Goal: Navigation & Orientation: Find specific page/section

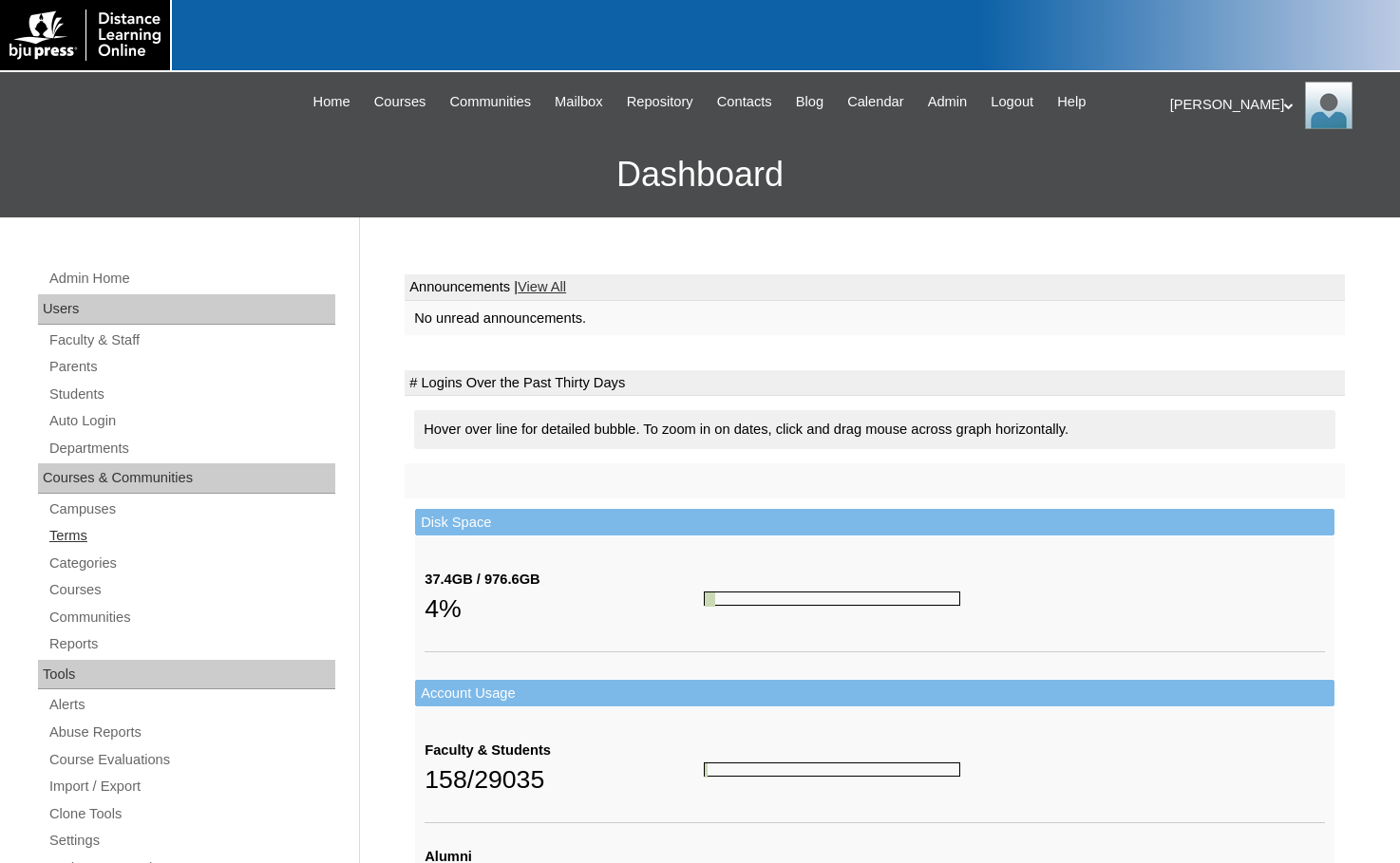
click at [81, 537] on link "Terms" at bounding box center [191, 537] width 288 height 24
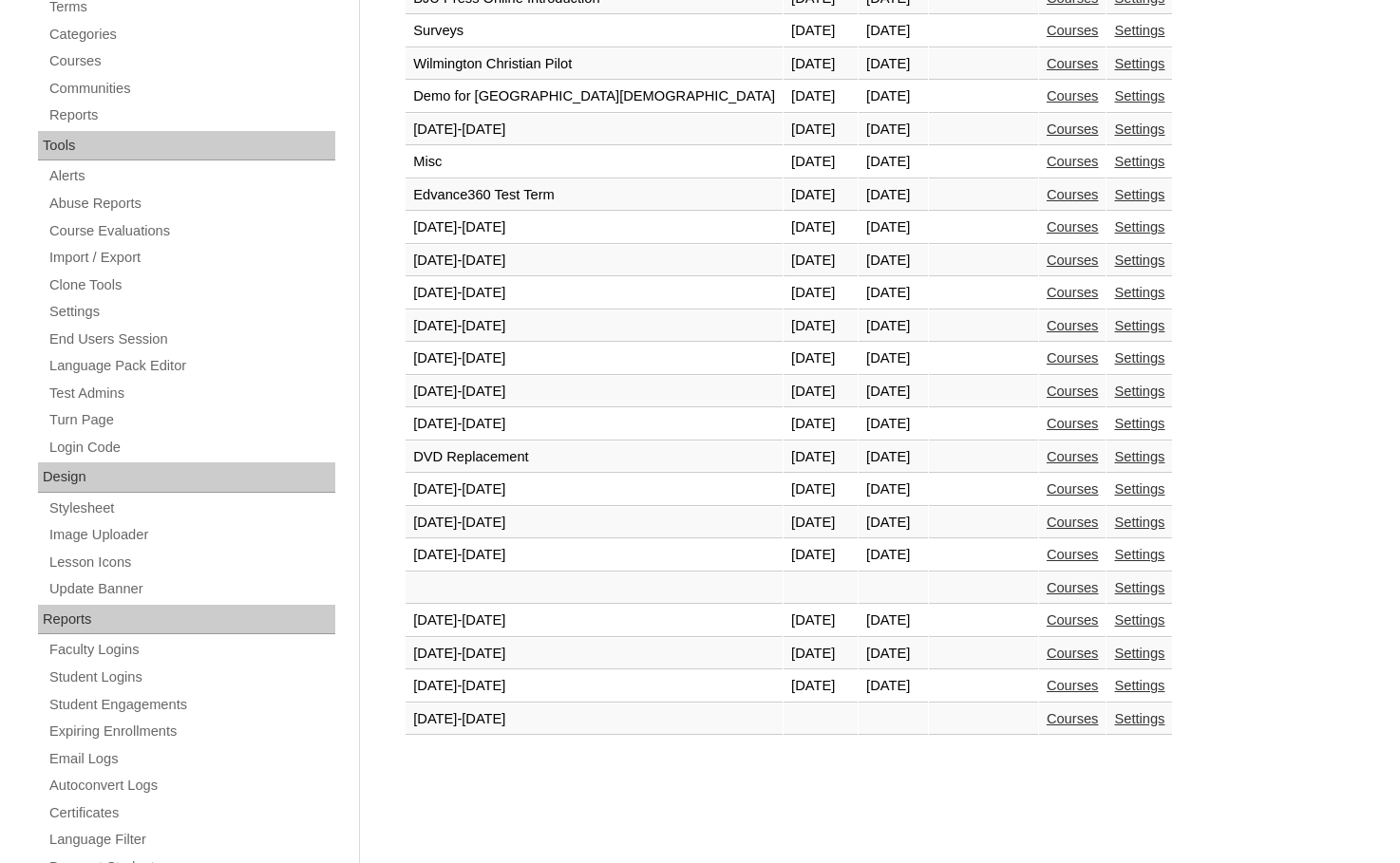
scroll to position [569, 0]
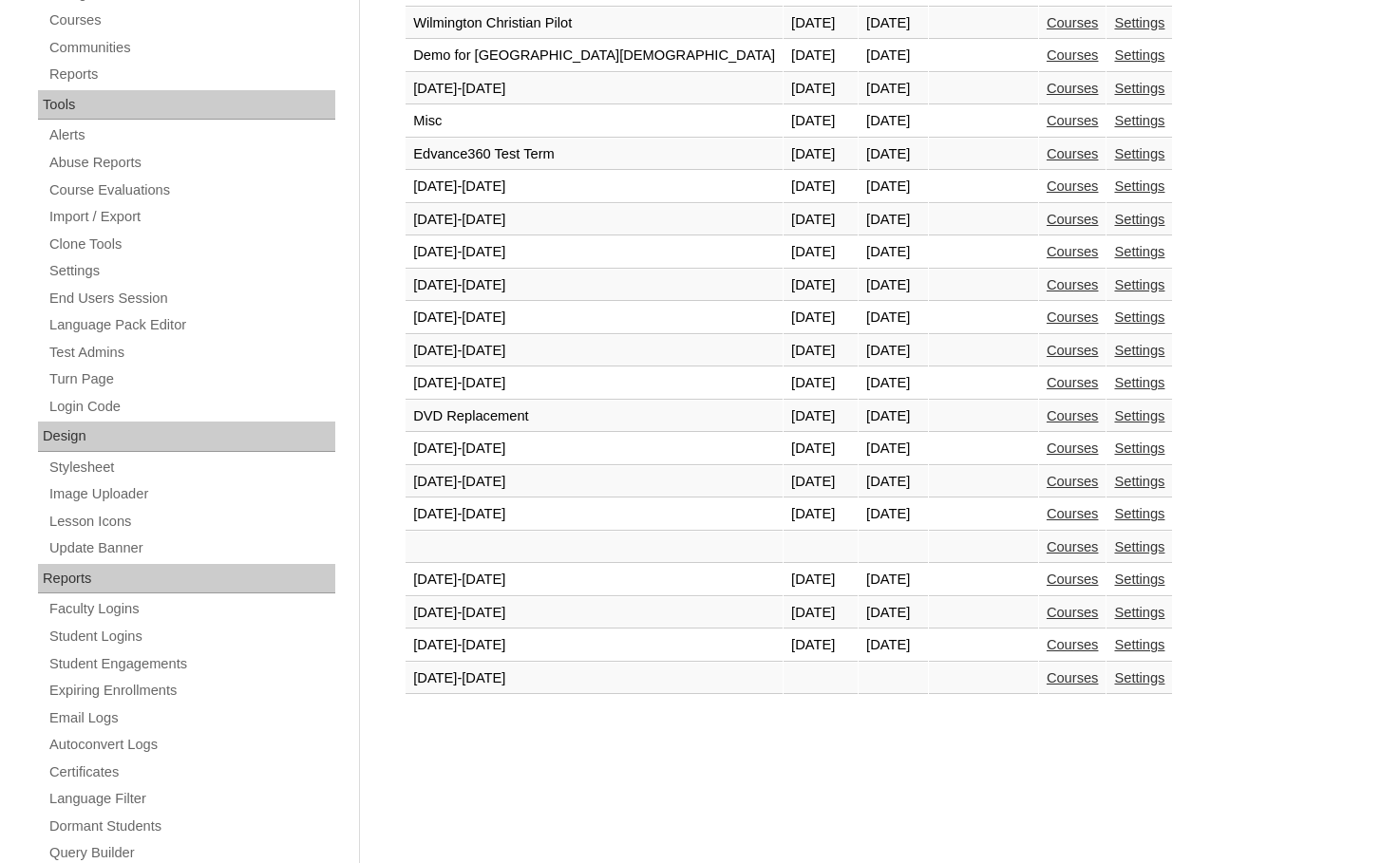
click at [1047, 641] on link "Courses" at bounding box center [1072, 644] width 52 height 15
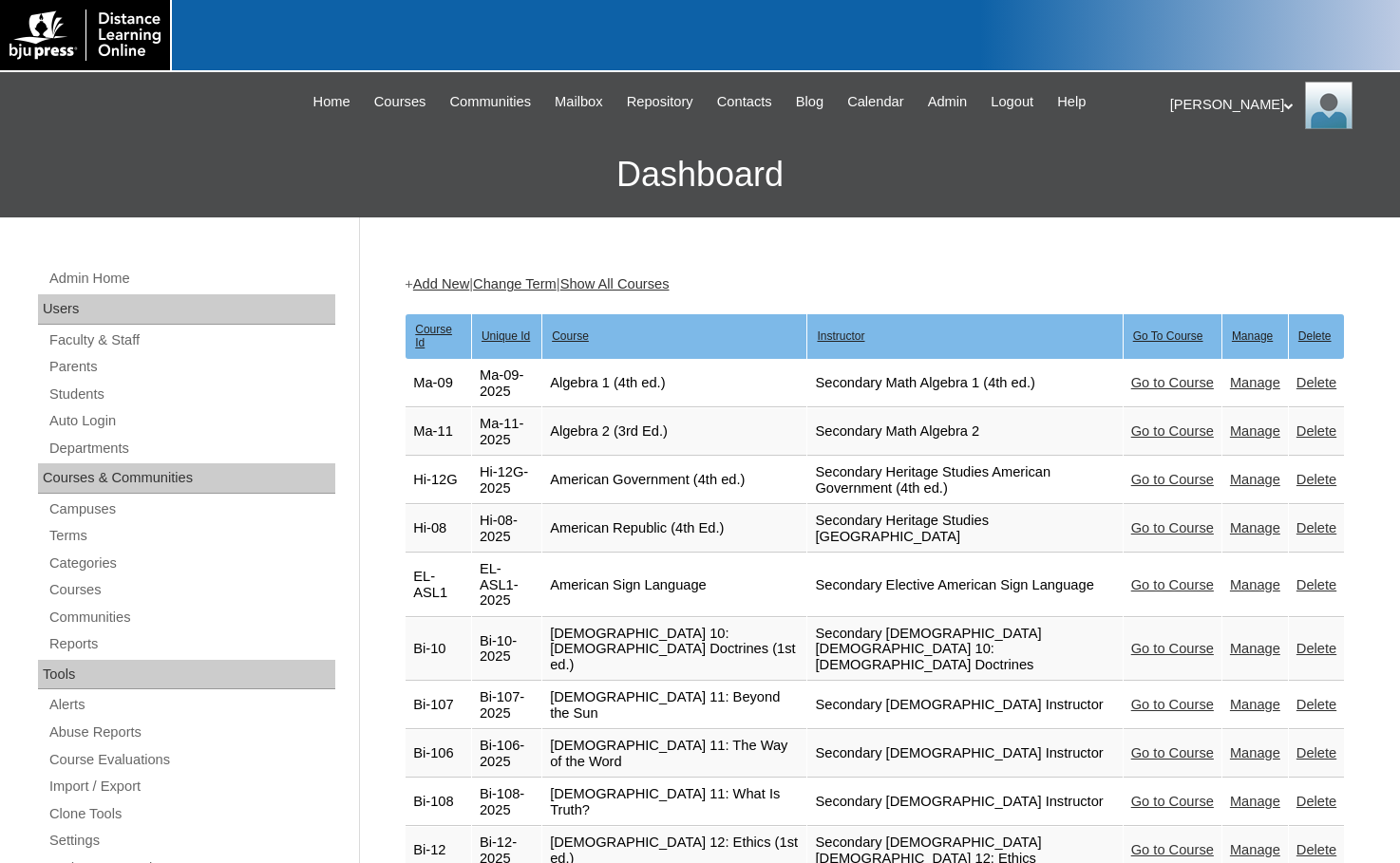
click at [1143, 641] on link "Go to Course" at bounding box center [1172, 648] width 83 height 15
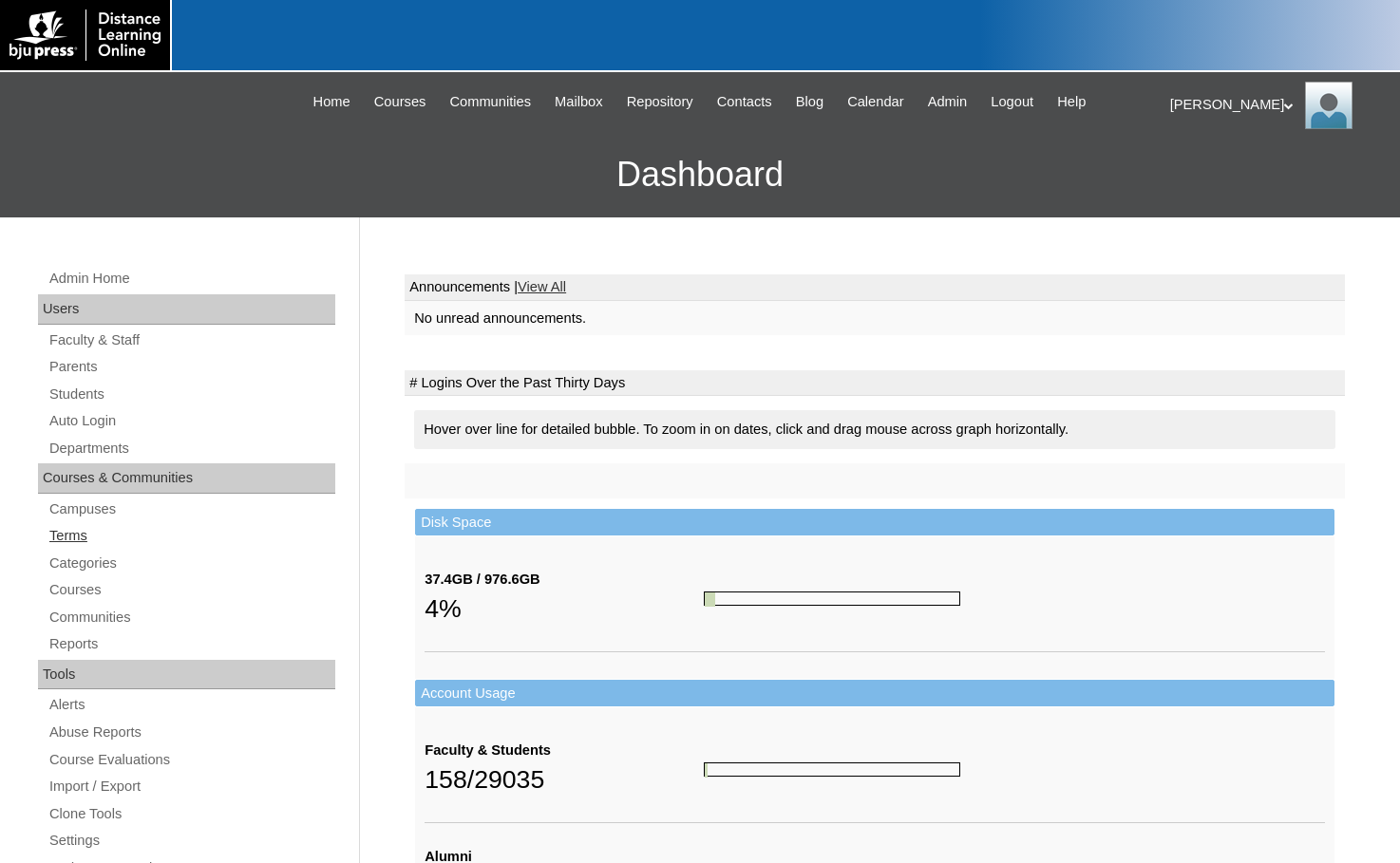
click at [73, 527] on link "Terms" at bounding box center [191, 537] width 288 height 24
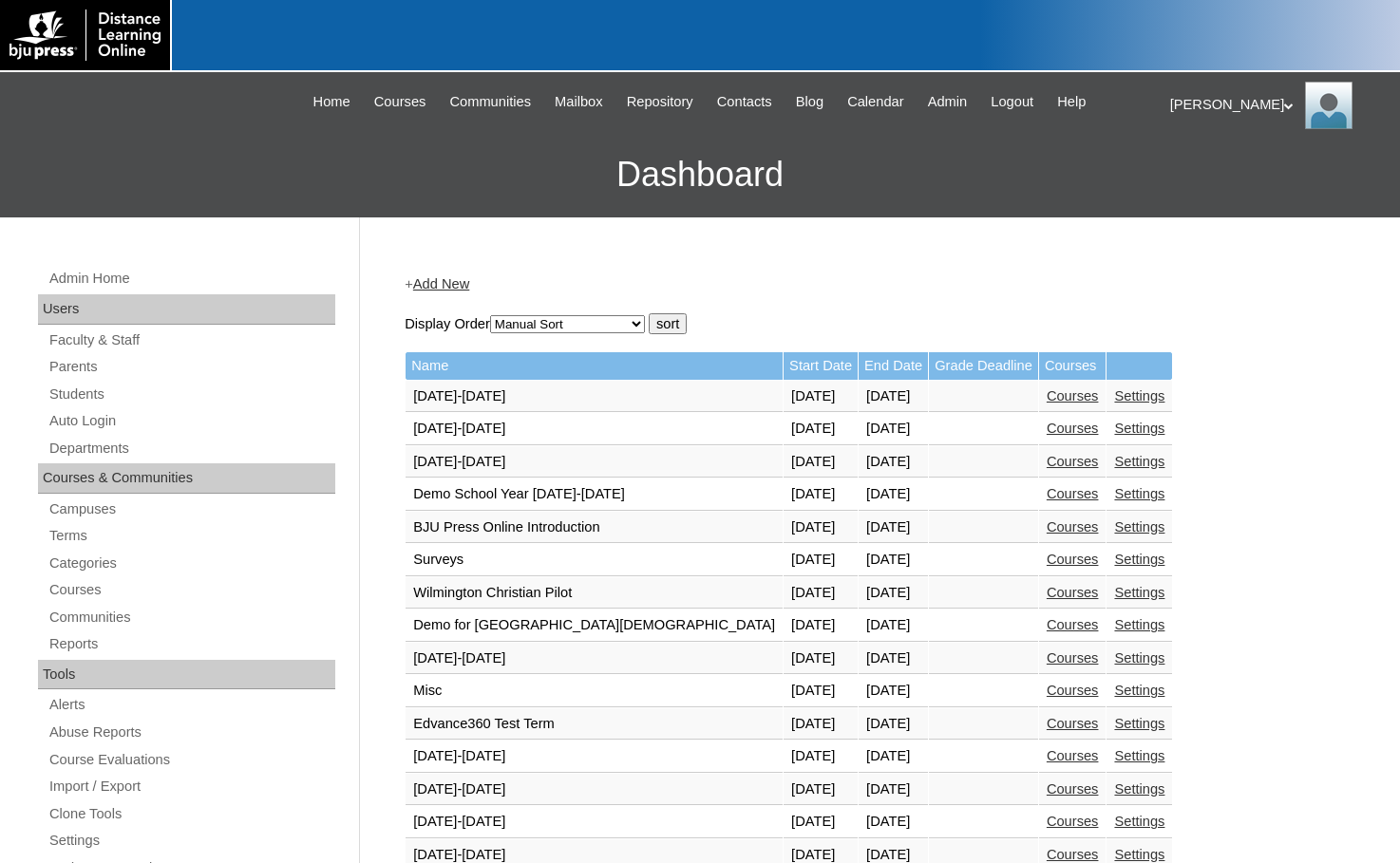
scroll to position [569, 0]
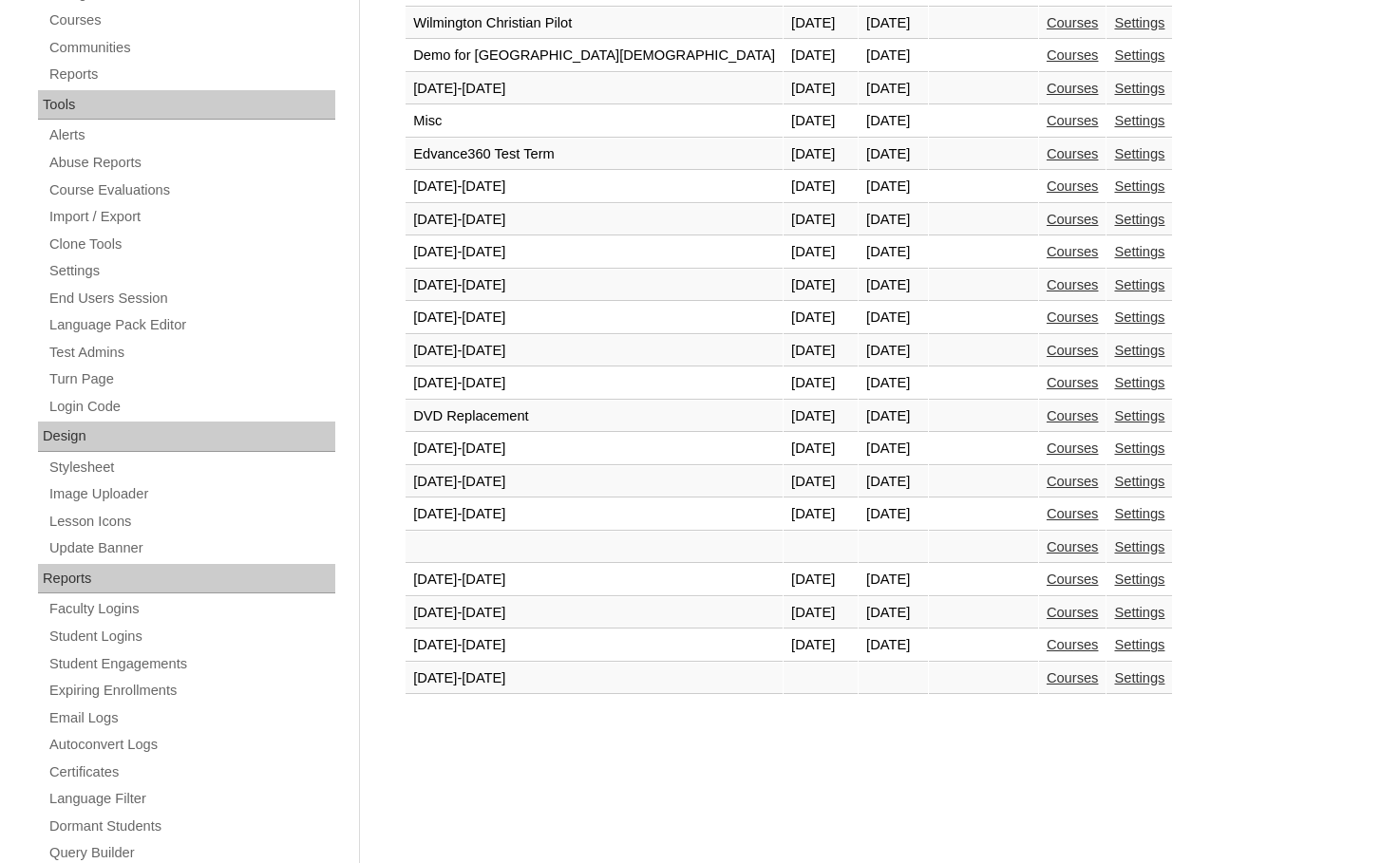
click at [1047, 639] on link "Courses" at bounding box center [1072, 644] width 52 height 15
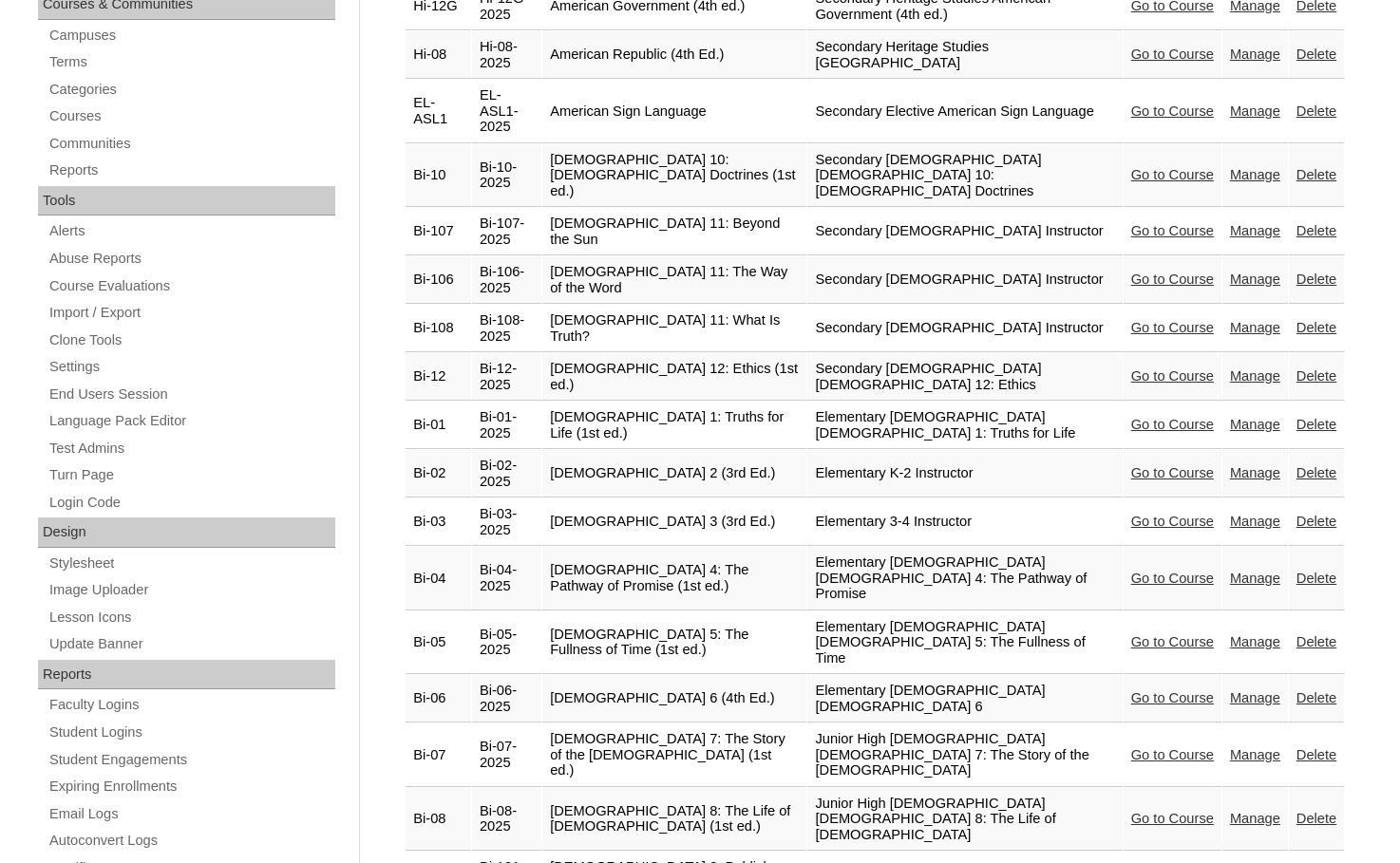
scroll to position [475, 0]
click at [1159, 633] on link "Go to Course" at bounding box center [1172, 640] width 83 height 15
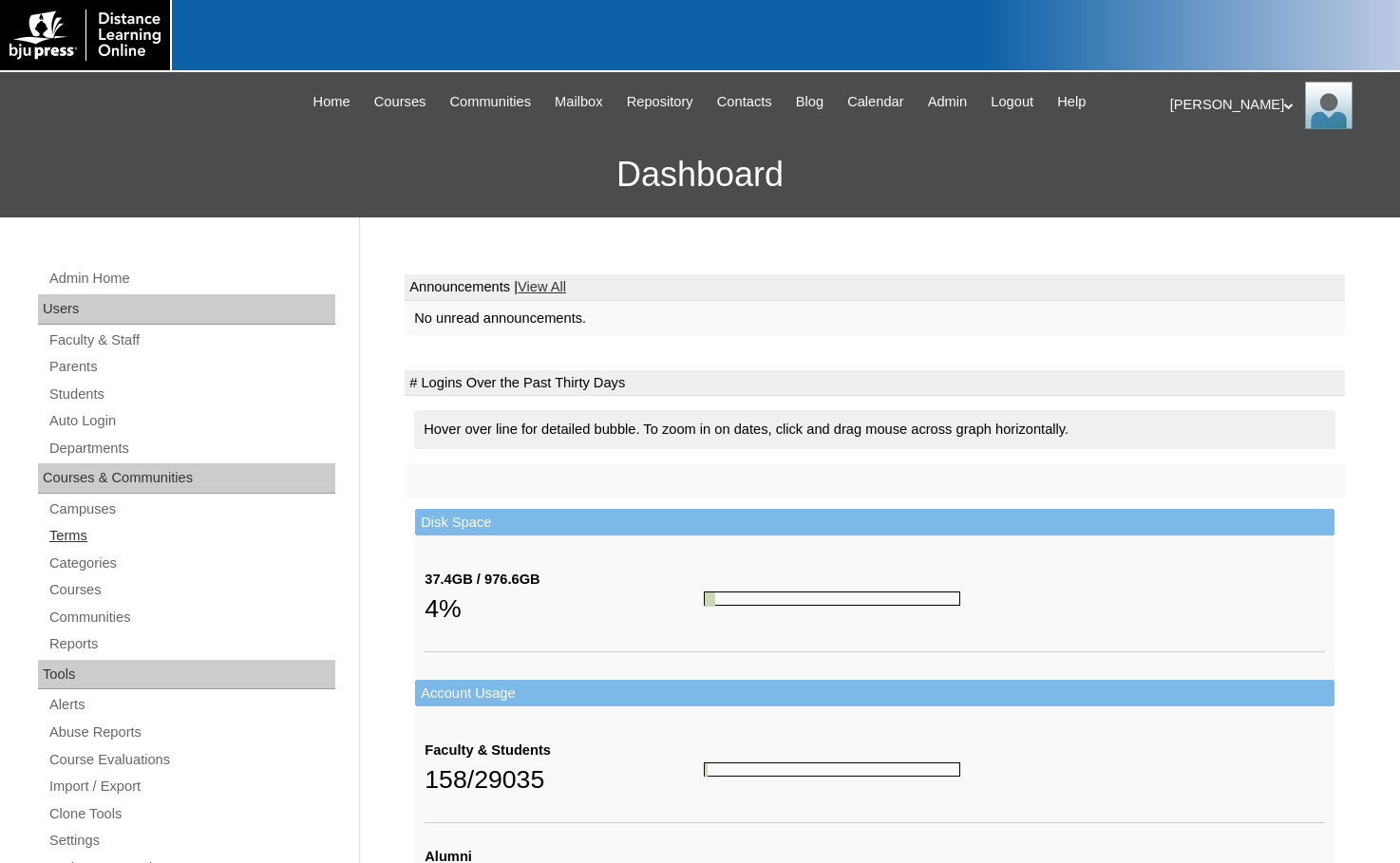
click at [81, 539] on link "Terms" at bounding box center [191, 537] width 288 height 24
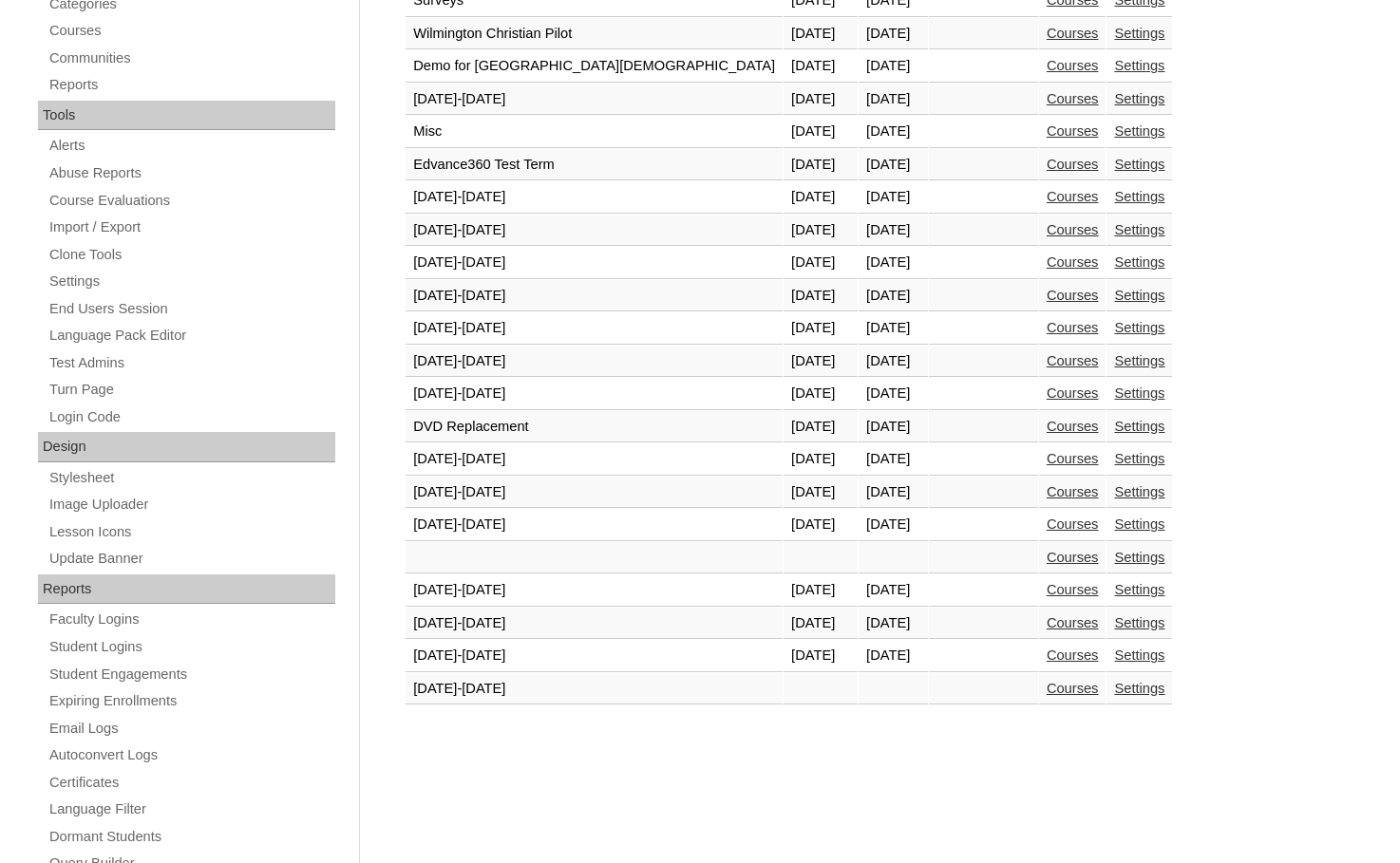
scroll to position [569, 0]
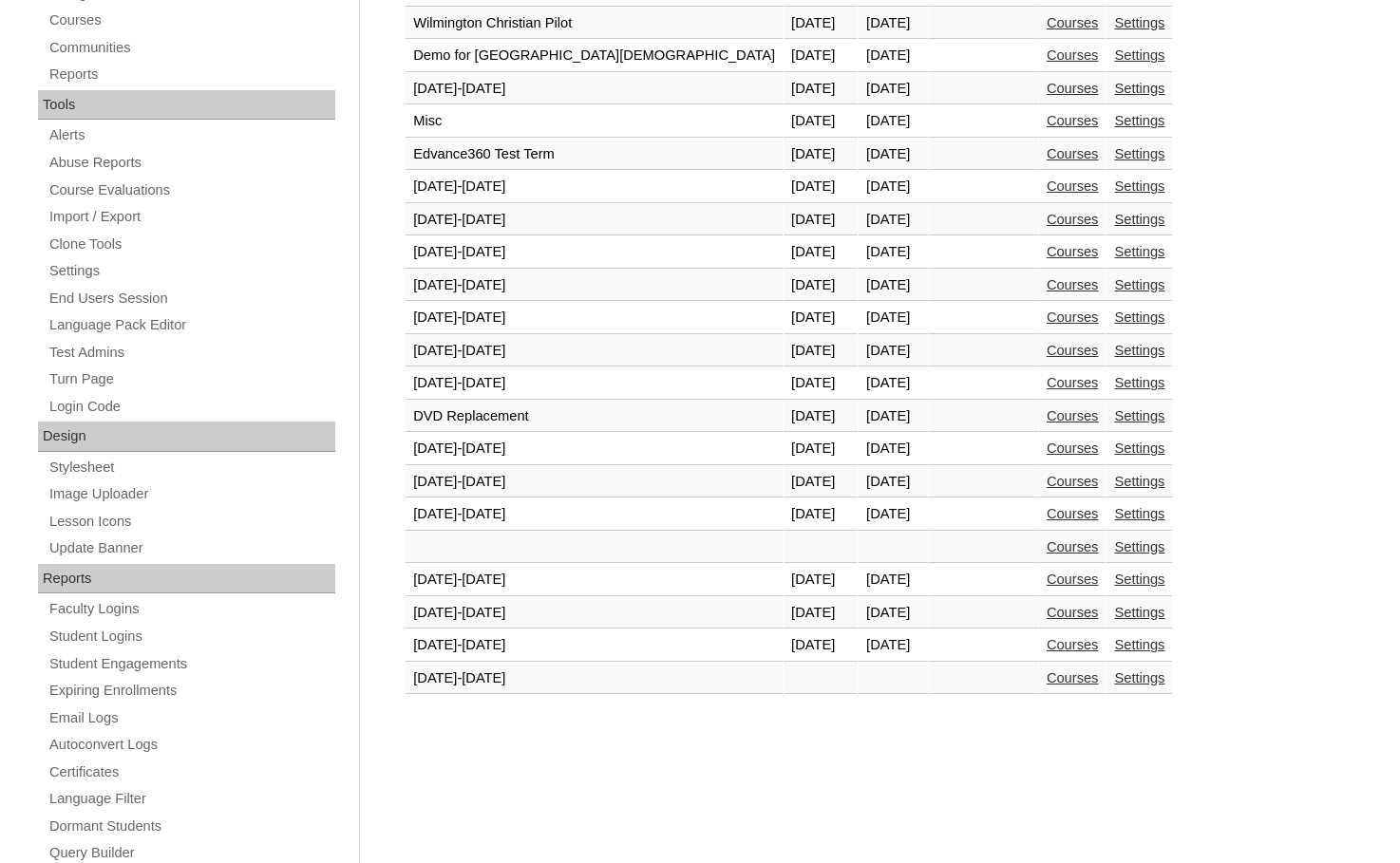
click at [1047, 648] on link "Courses" at bounding box center [1072, 644] width 52 height 15
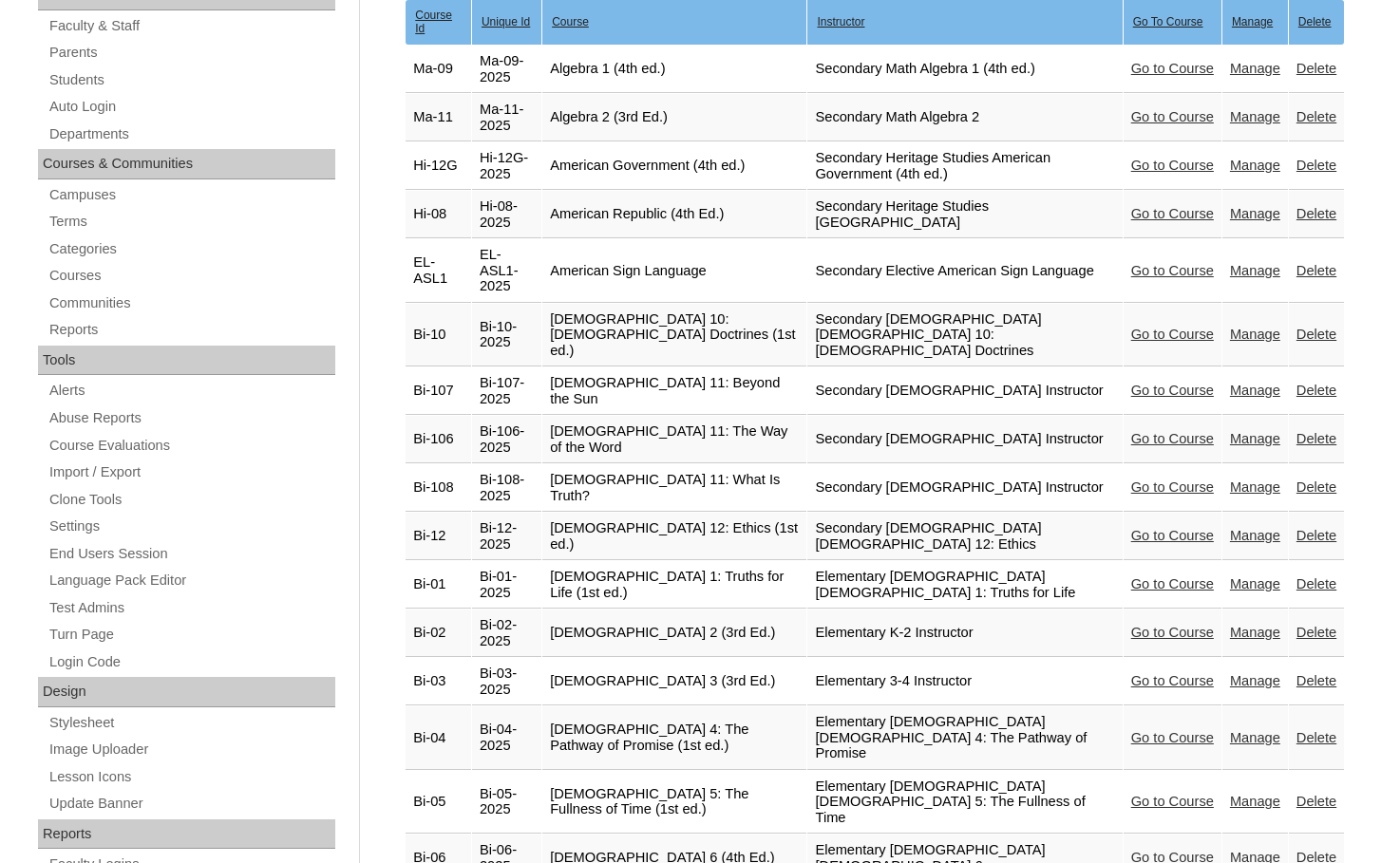
scroll to position [665, 0]
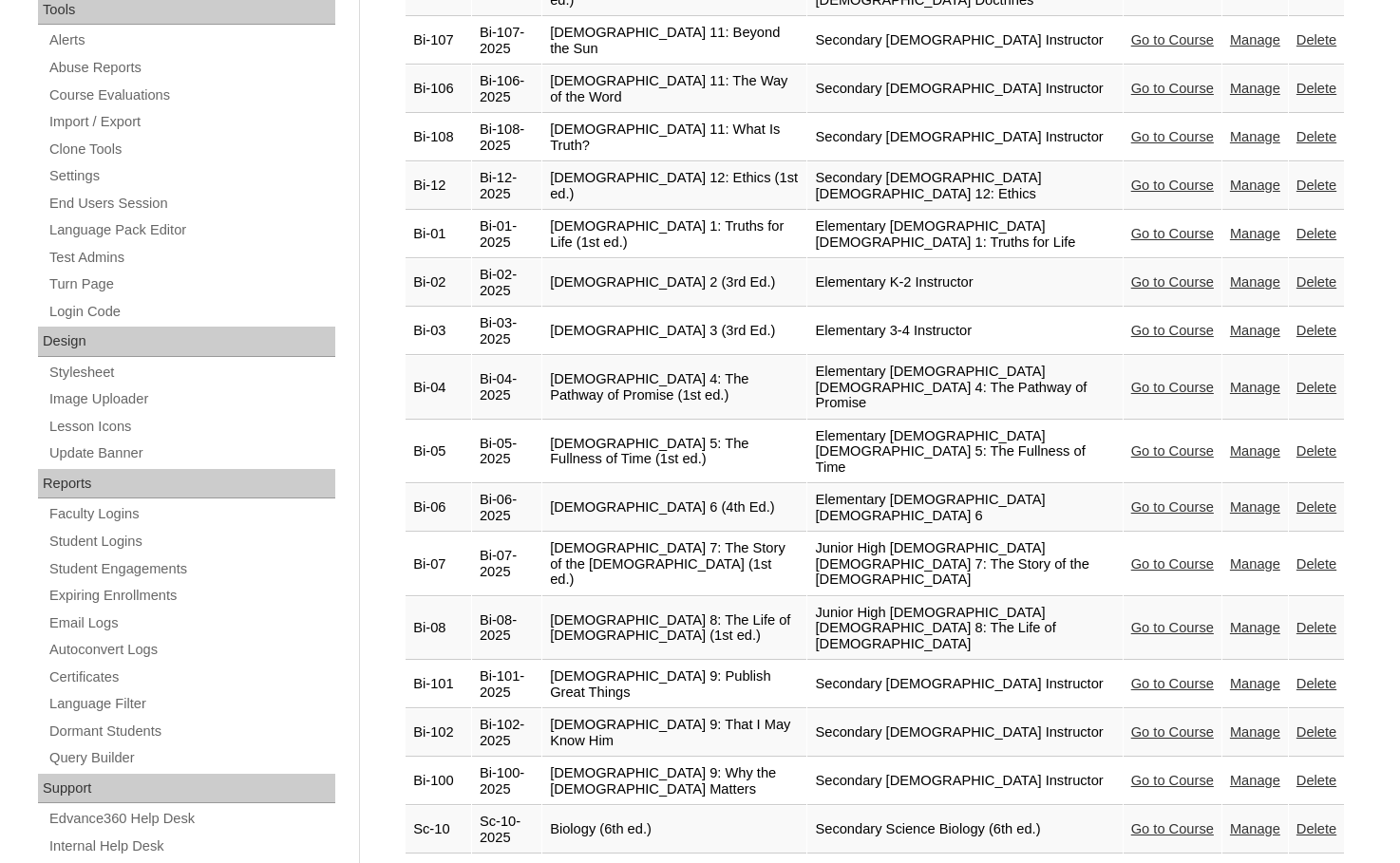
click at [1136, 500] on link "Go to Course" at bounding box center [1172, 507] width 83 height 15
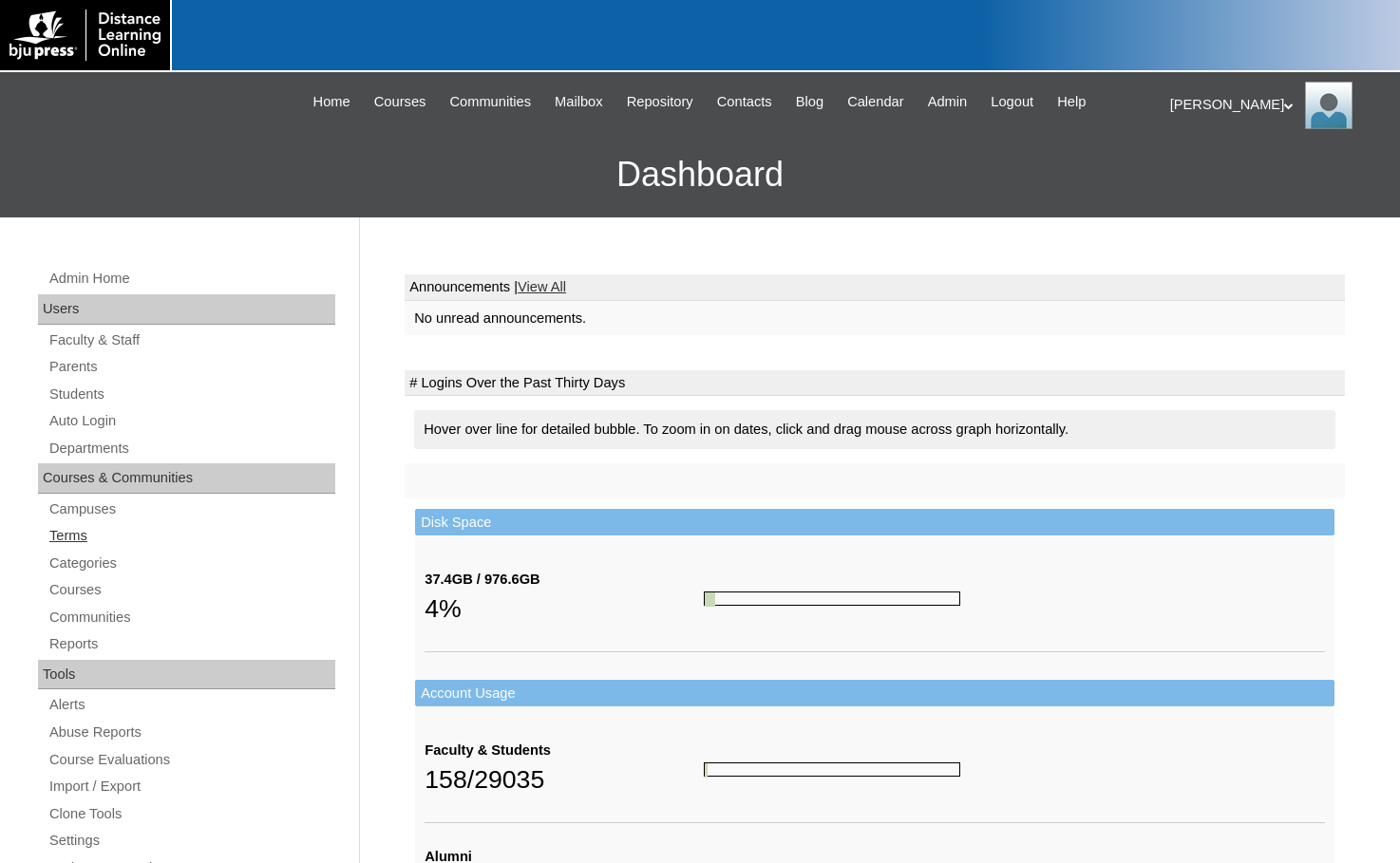
click at [85, 530] on link "Terms" at bounding box center [191, 537] width 288 height 24
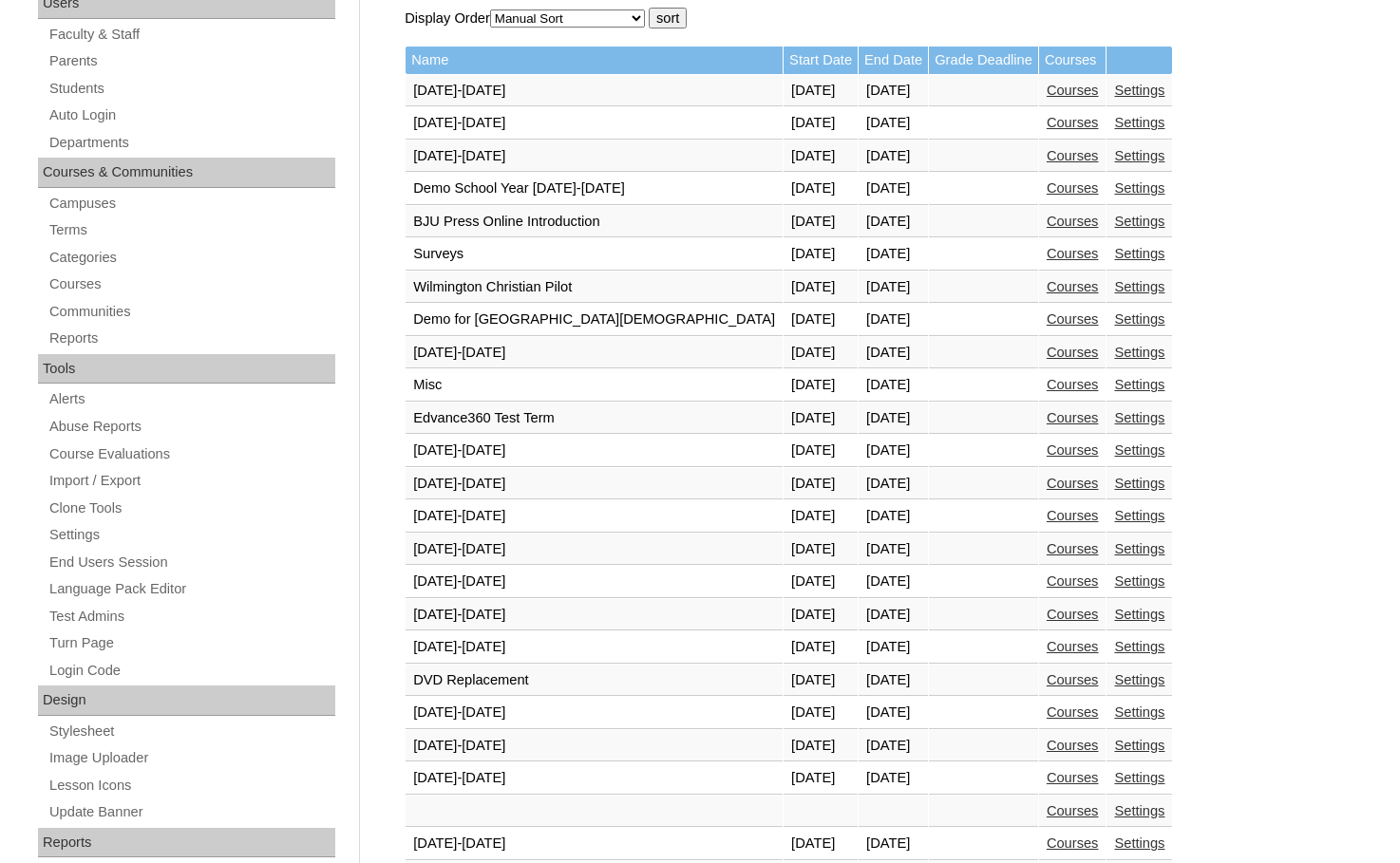
scroll to position [569, 0]
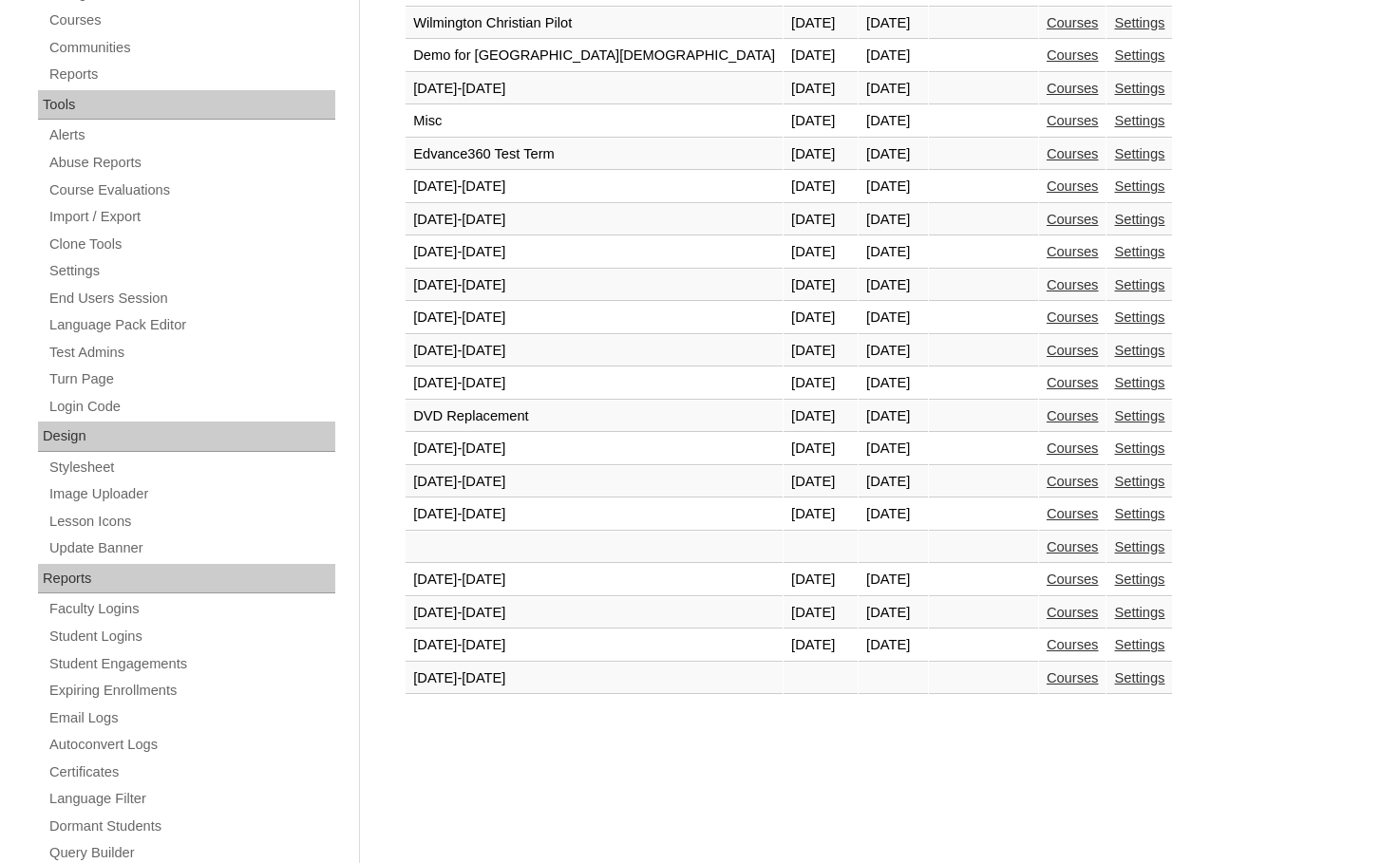
click at [1047, 645] on link "Courses" at bounding box center [1072, 644] width 52 height 15
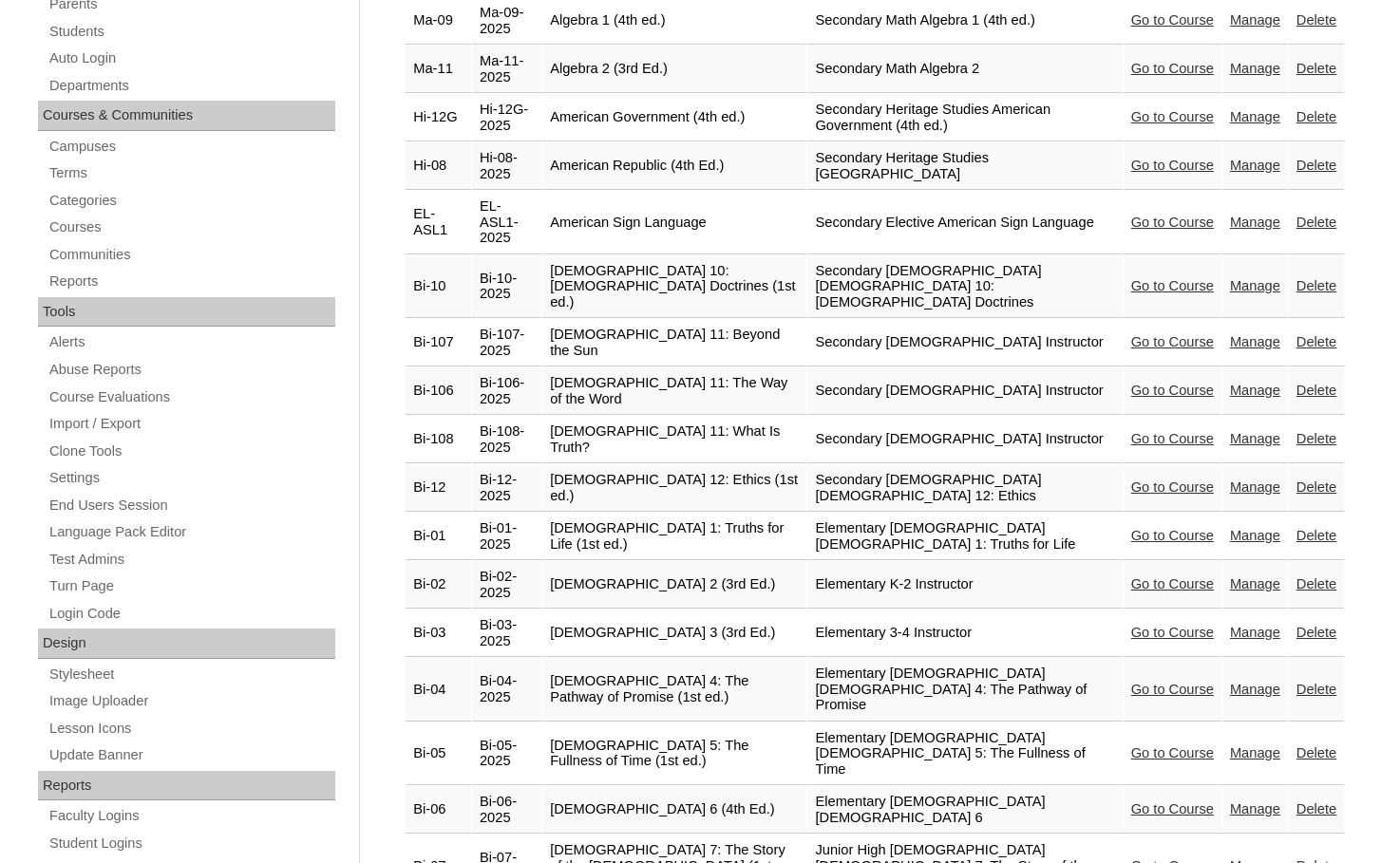
scroll to position [380, 0]
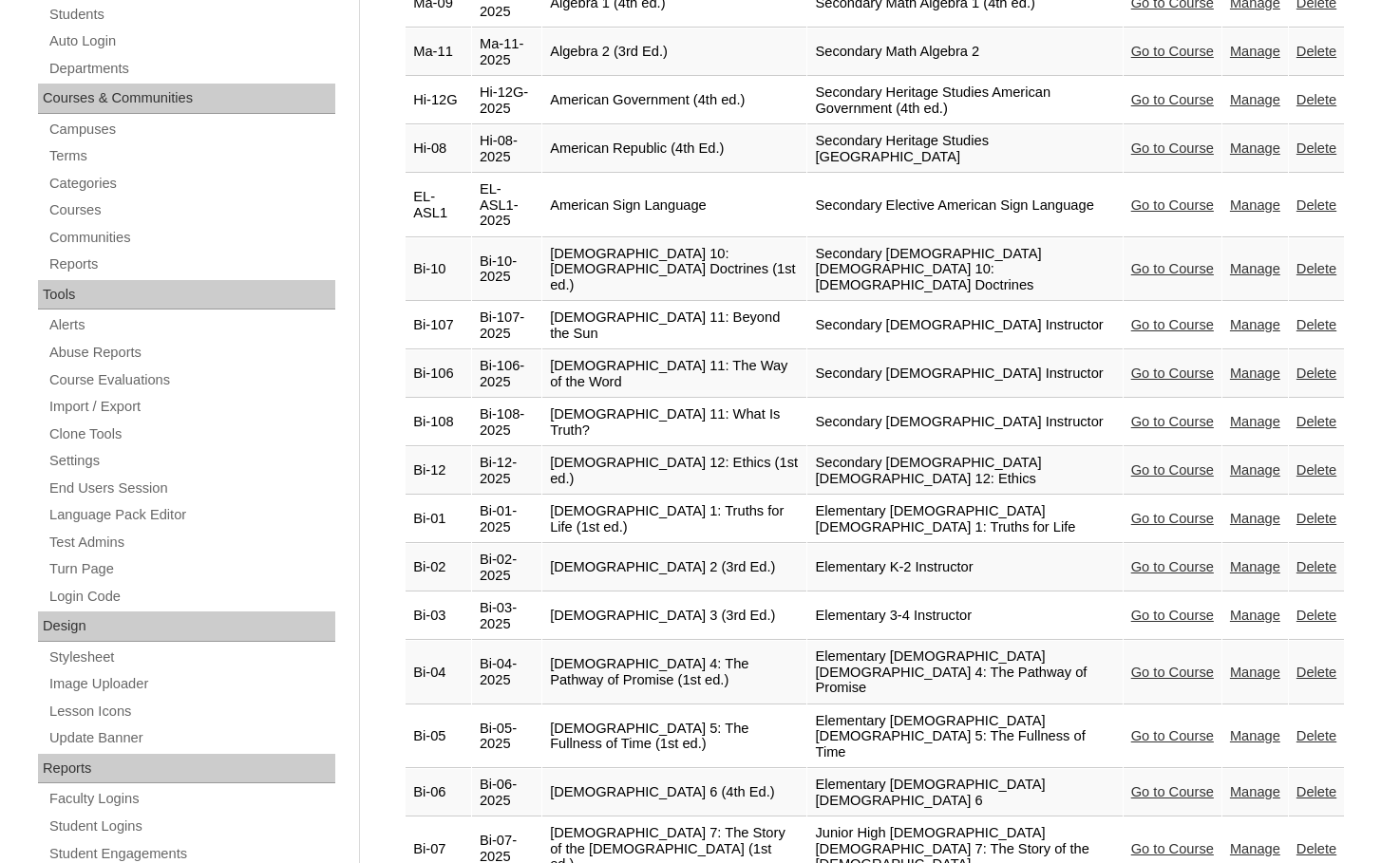
click at [1131, 841] on link "Go to Course" at bounding box center [1172, 848] width 83 height 15
